Goal: Use online tool/utility: Utilize a website feature to perform a specific function

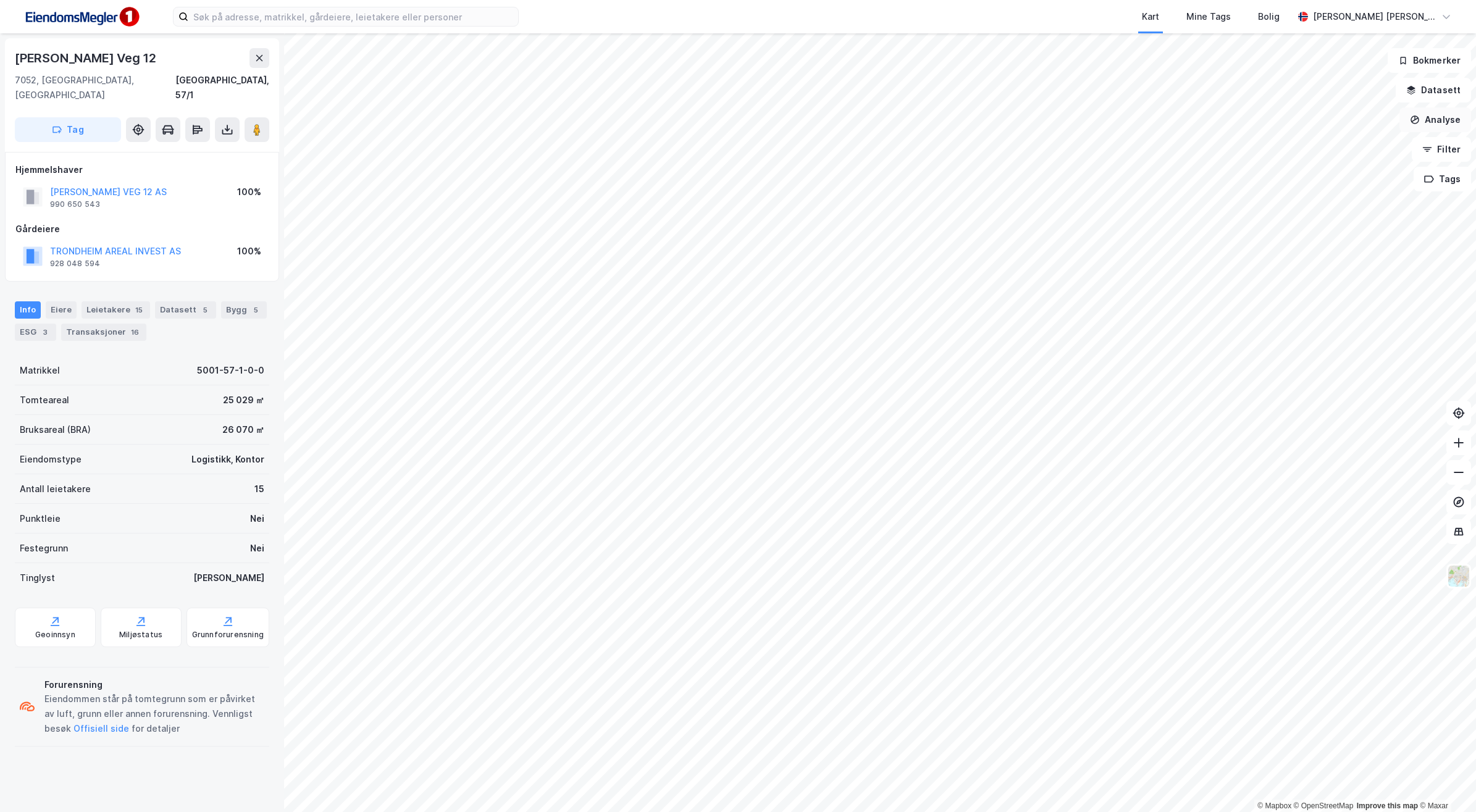
click at [1438, 121] on button "Analyse" at bounding box center [1435, 120] width 72 height 25
click at [1323, 148] on div "Tegn område" at bounding box center [1327, 146] width 108 height 10
